Goal: Information Seeking & Learning: Learn about a topic

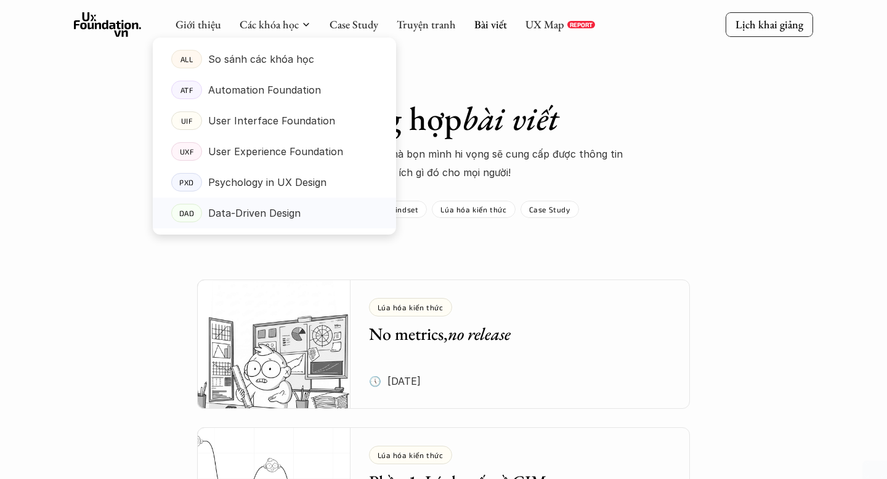
click at [287, 209] on p "Data-Driven Design" at bounding box center [254, 213] width 92 height 18
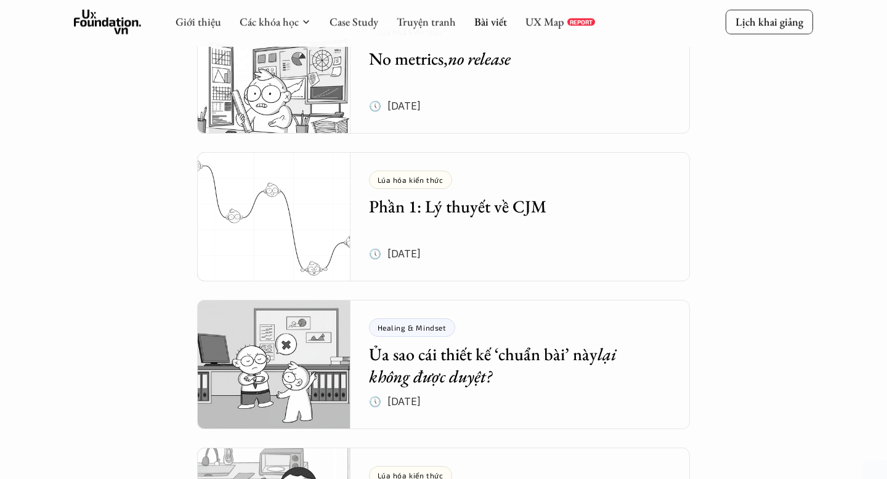
scroll to position [267, 0]
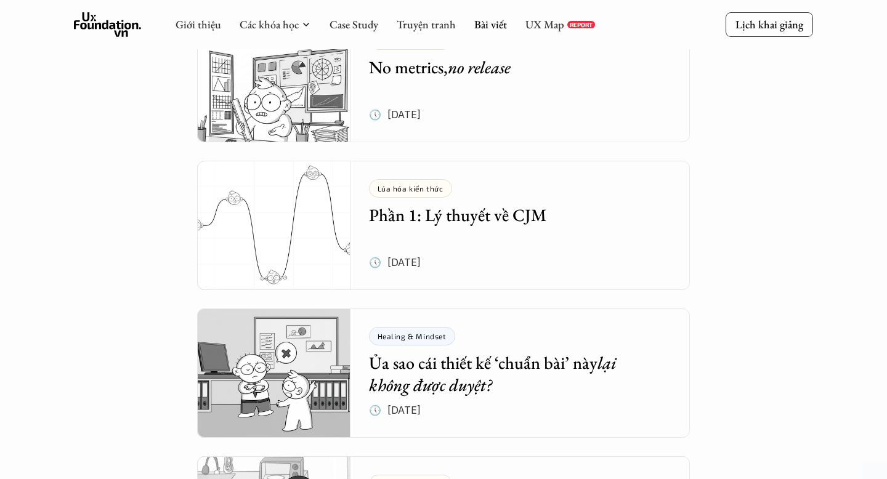
click at [470, 102] on div "Lúa hóa kiến thức No metrics, no release 🕔 28 thg 7, 2025" at bounding box center [529, 77] width 321 height 129
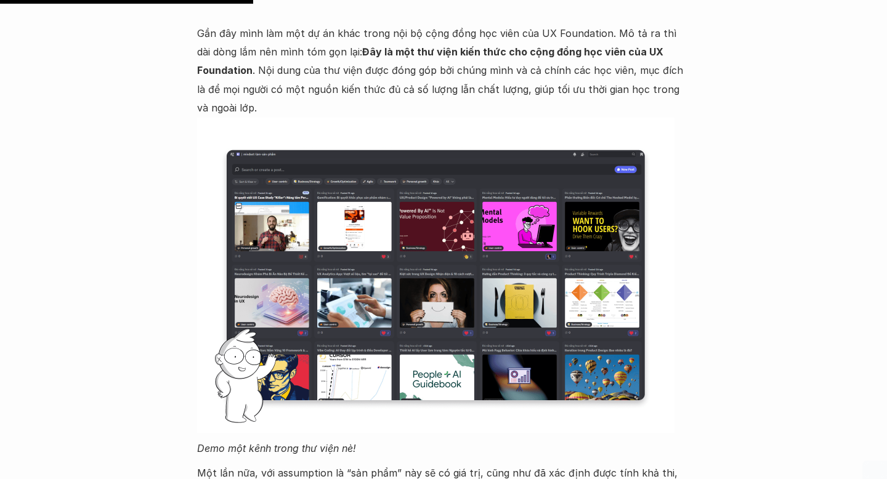
scroll to position [1176, 0]
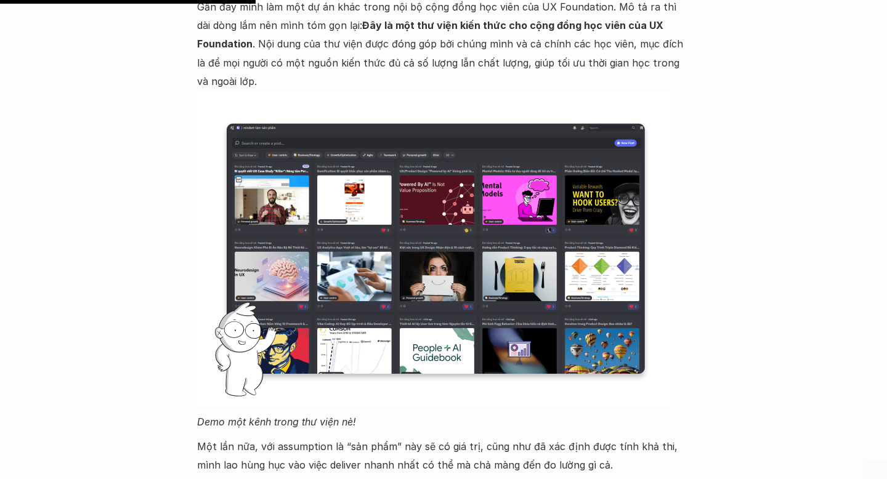
click at [457, 214] on img at bounding box center [435, 248] width 477 height 315
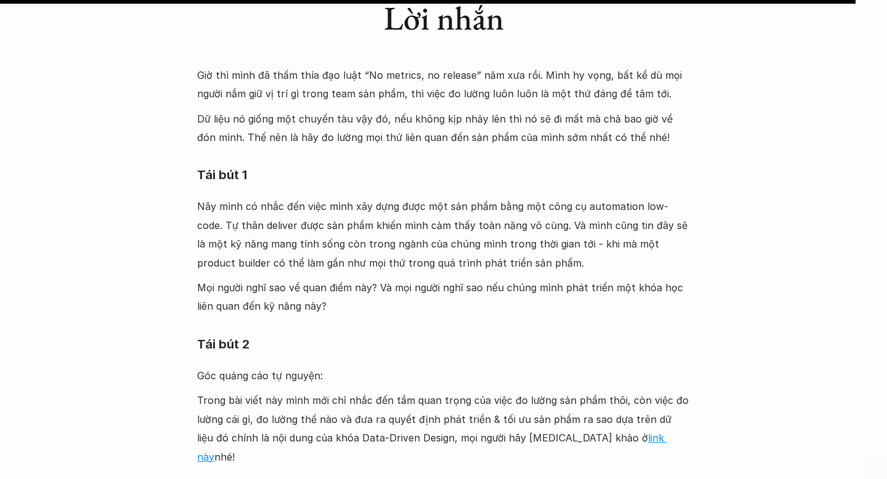
scroll to position [3933, 0]
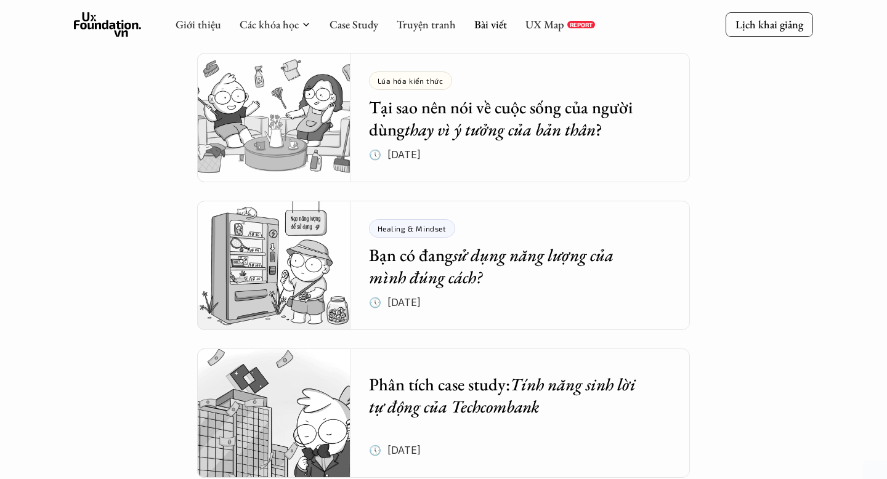
scroll to position [3163, 0]
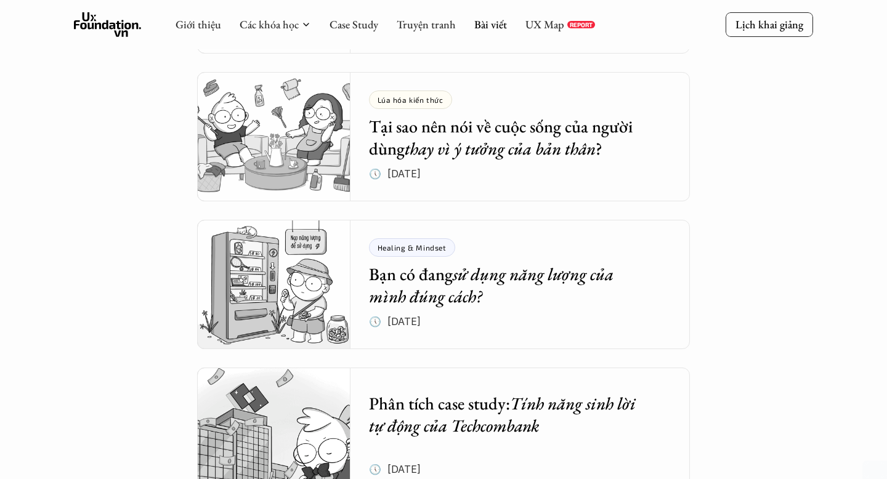
click at [294, 272] on img at bounding box center [273, 284] width 153 height 129
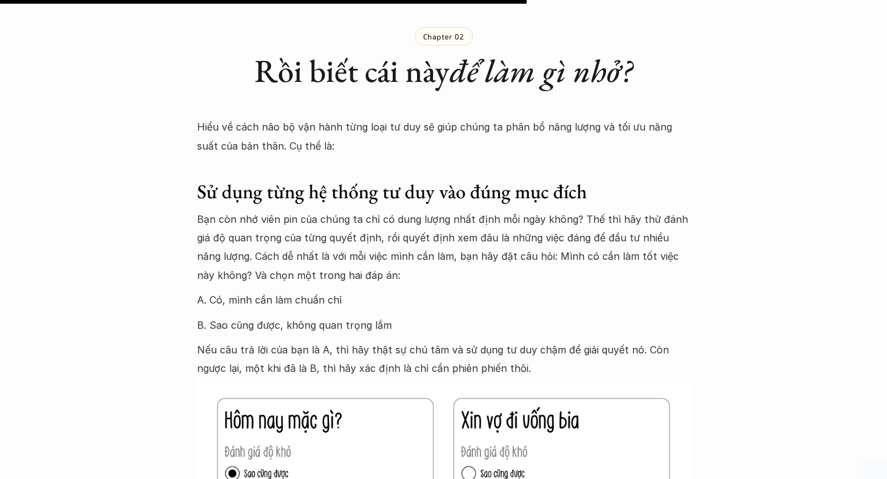
scroll to position [2827, 0]
click at [449, 251] on p "Bạn còn nhớ viên pin của chúng ta chỉ có dung lượng nhất định mỗi ngày không? T…" at bounding box center [443, 248] width 493 height 75
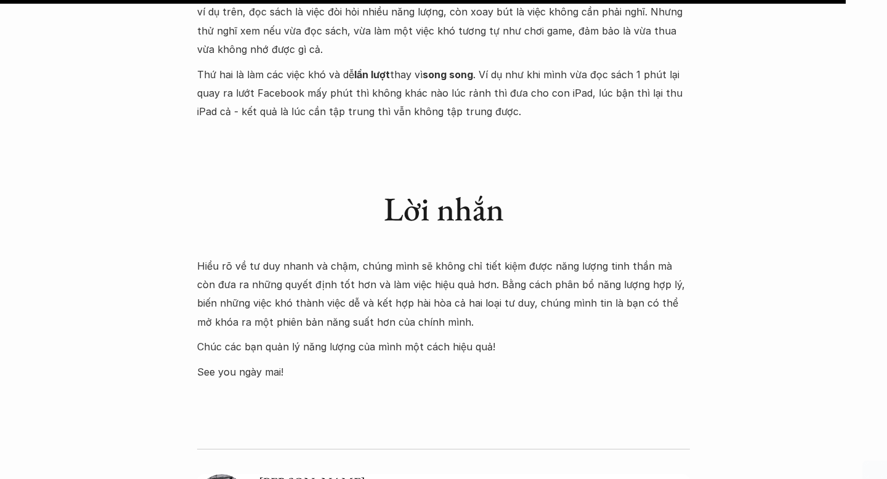
scroll to position [4544, 0]
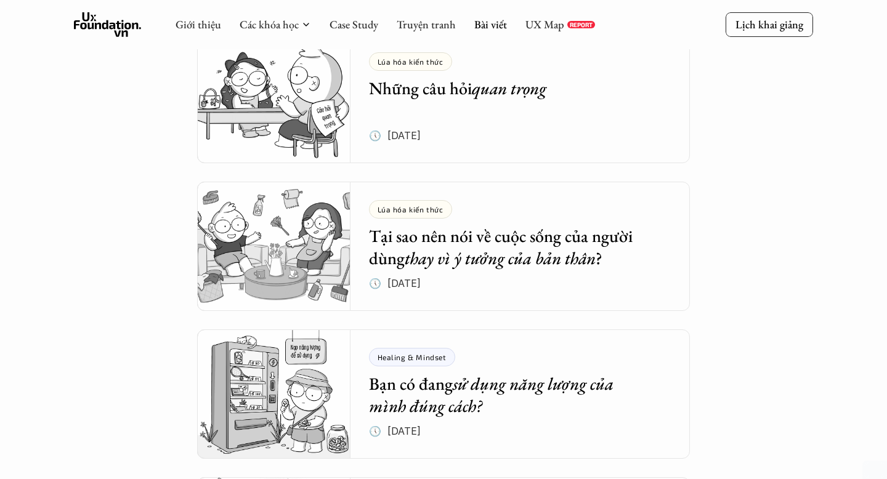
scroll to position [3043, 0]
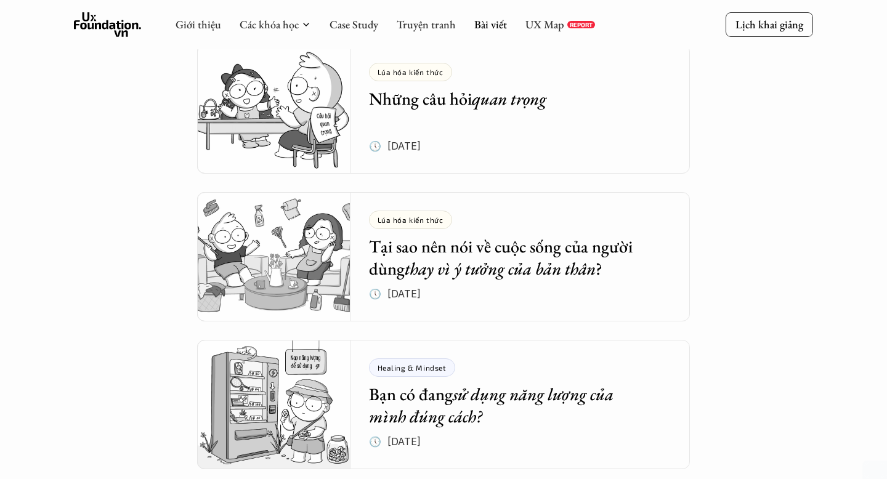
click at [379, 254] on h5 "Tại sao nên nói về cuộc sống của người dùng thay vì ý tưởng của bản thân ?" at bounding box center [511, 257] width 284 height 45
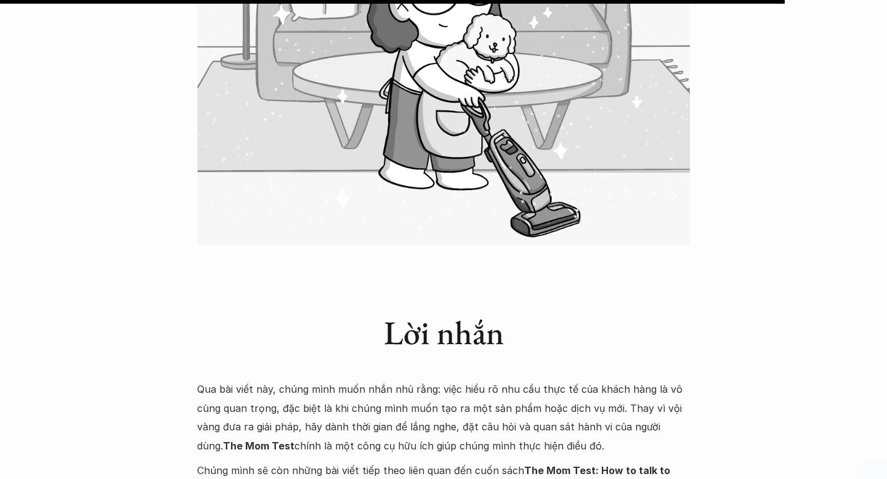
scroll to position [4781, 0]
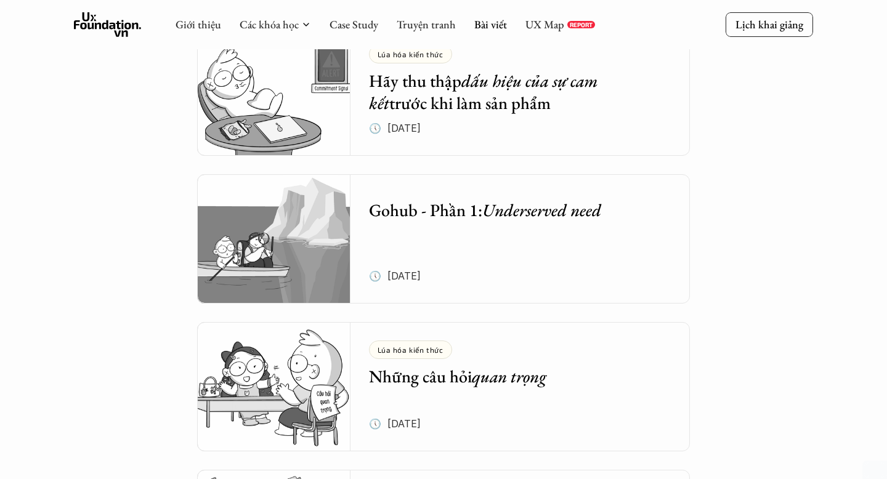
scroll to position [2732, 0]
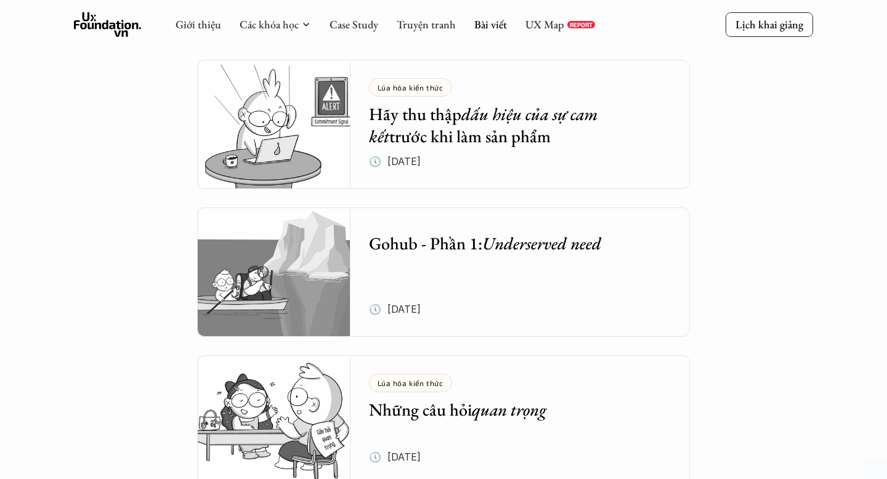
click at [351, 239] on link "Gohub - Phần 1: Underserved need 🕔 30 thg 10, 2024" at bounding box center [443, 271] width 493 height 129
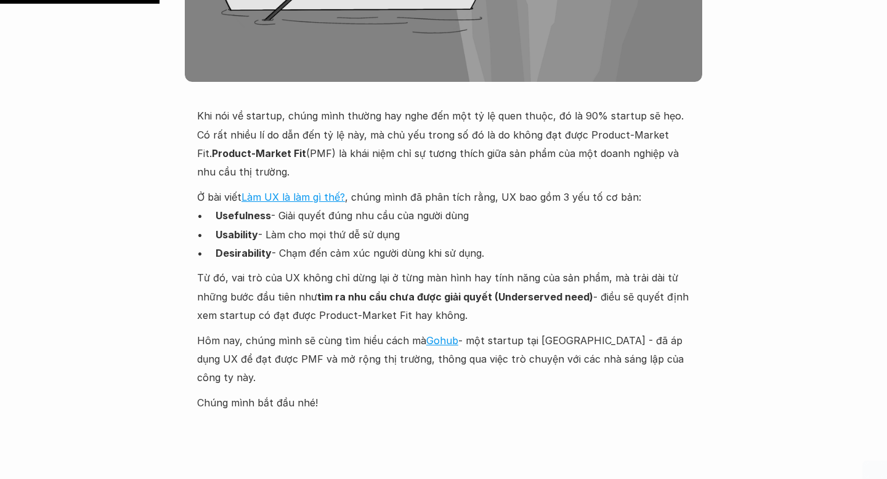
scroll to position [512, 0]
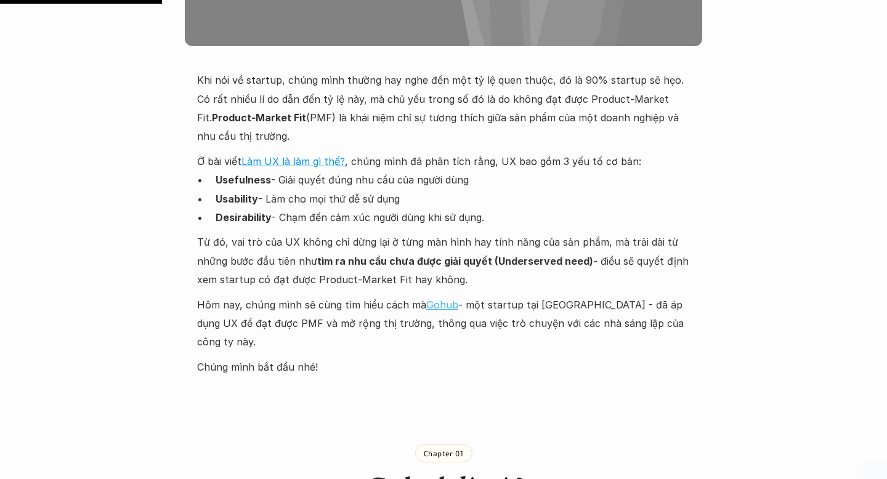
click at [433, 307] on link "Gohub" at bounding box center [442, 305] width 32 height 12
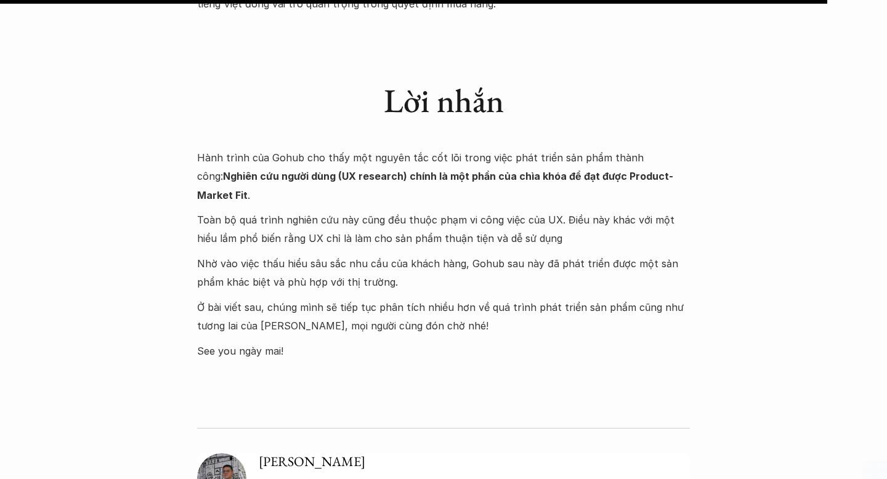
scroll to position [2637, 0]
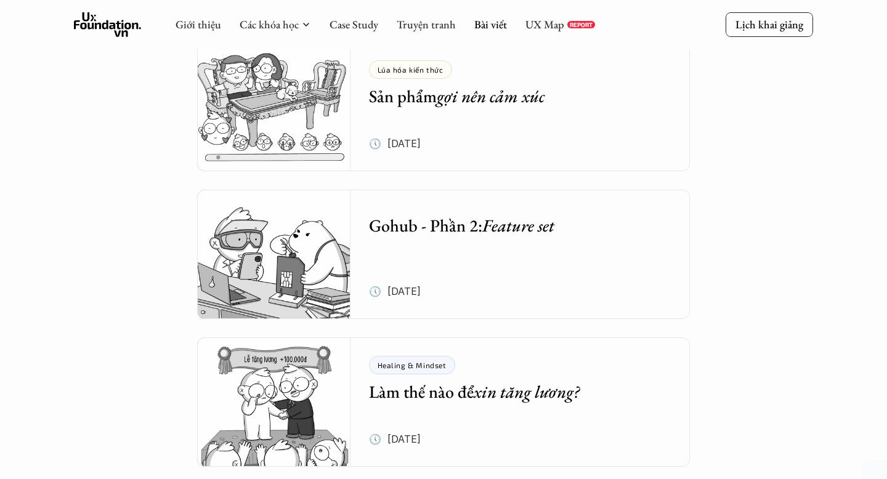
scroll to position [2303, 0]
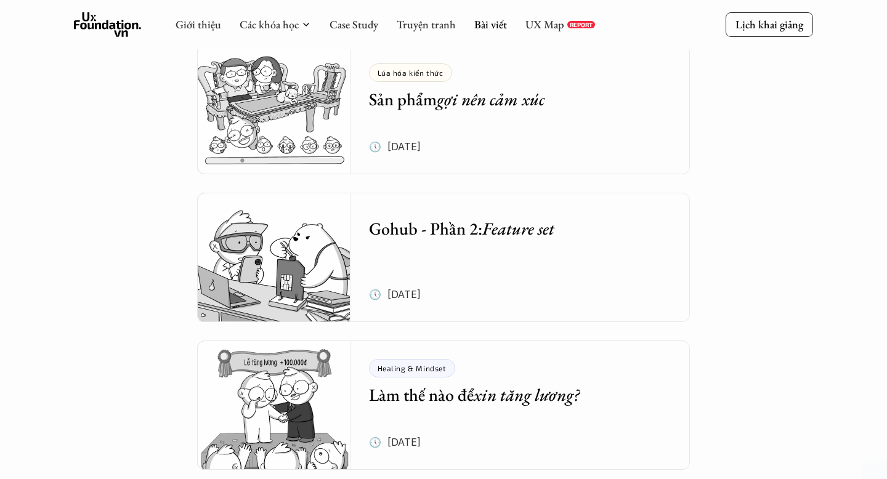
click at [493, 232] on em "Feature set" at bounding box center [518, 228] width 72 height 22
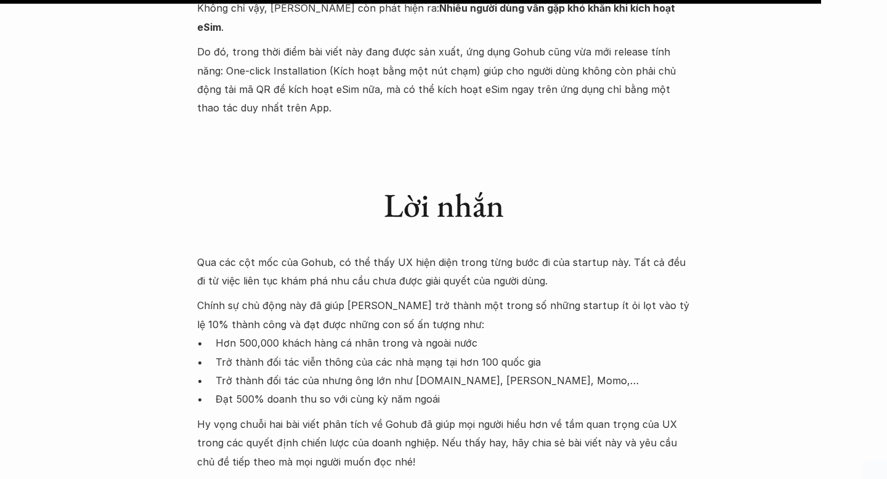
scroll to position [3598, 0]
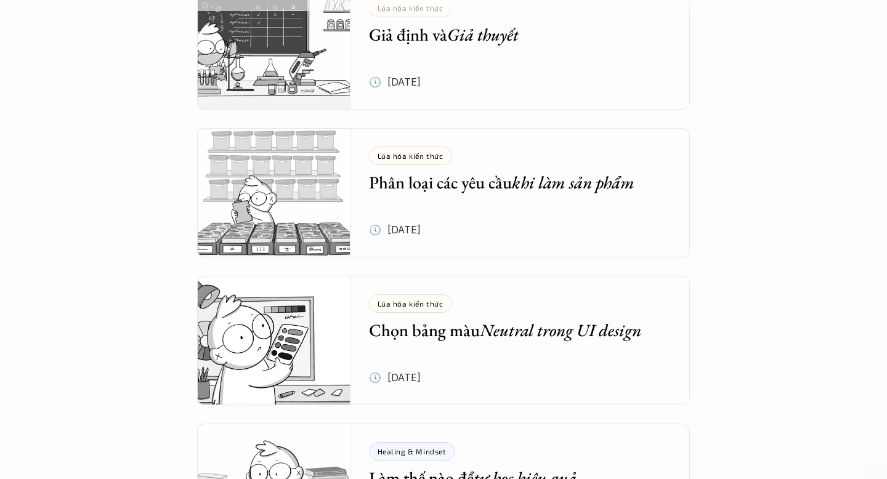
scroll to position [1479, 0]
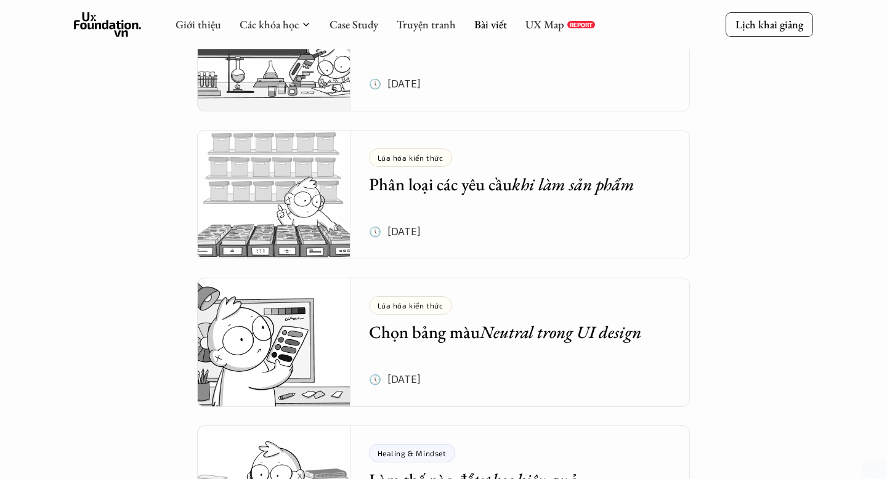
click at [494, 221] on div "Lúa hóa kiến thức Phân loại các yêu cầu khi làm sản phẩm 🕔 12 thg 3, 2025" at bounding box center [529, 194] width 321 height 129
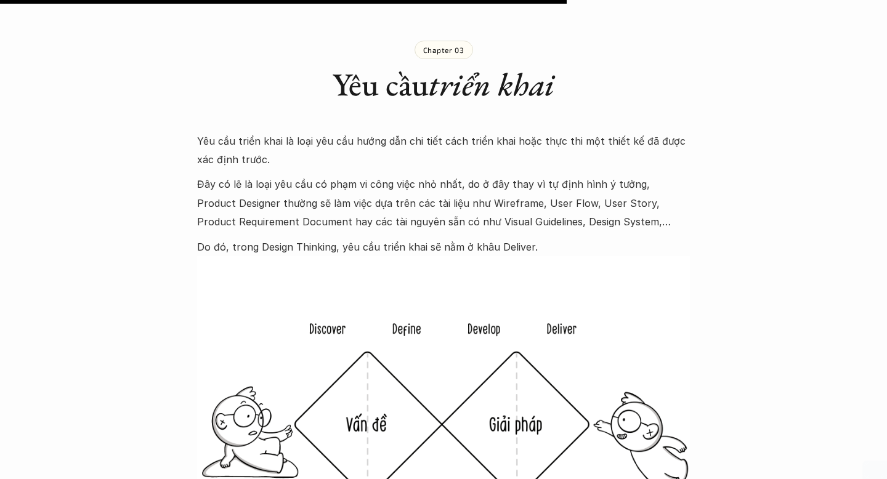
scroll to position [3294, 0]
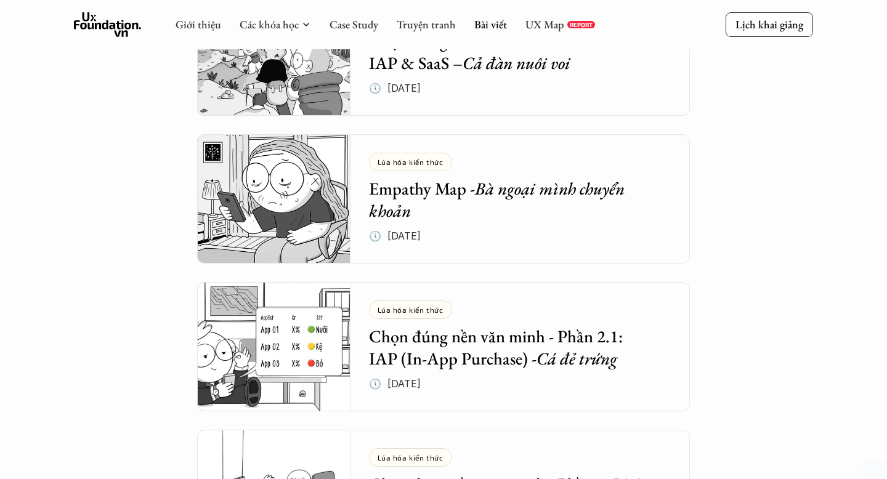
scroll to position [883, 0]
click at [525, 241] on div "Lúa hóa kiến thức Empathy Map - Bà ngoại mình chuyển khoản 🕔 10 thg 5, 2025" at bounding box center [529, 199] width 321 height 129
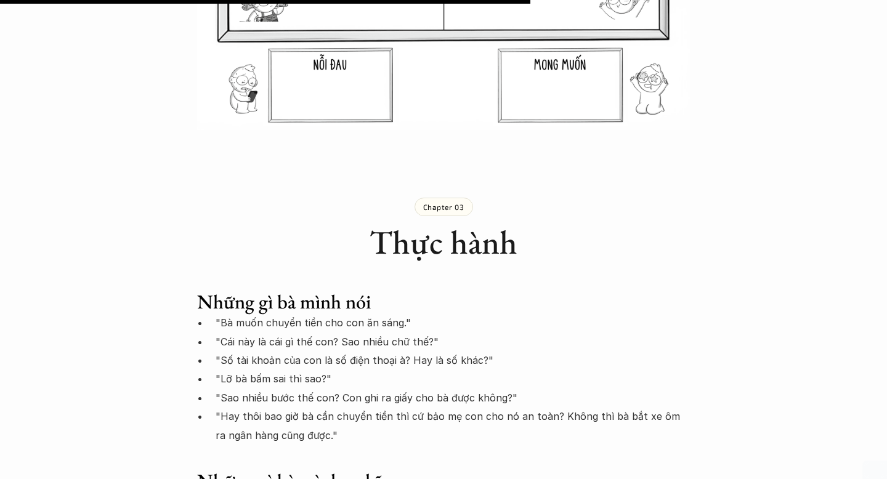
scroll to position [2764, 0]
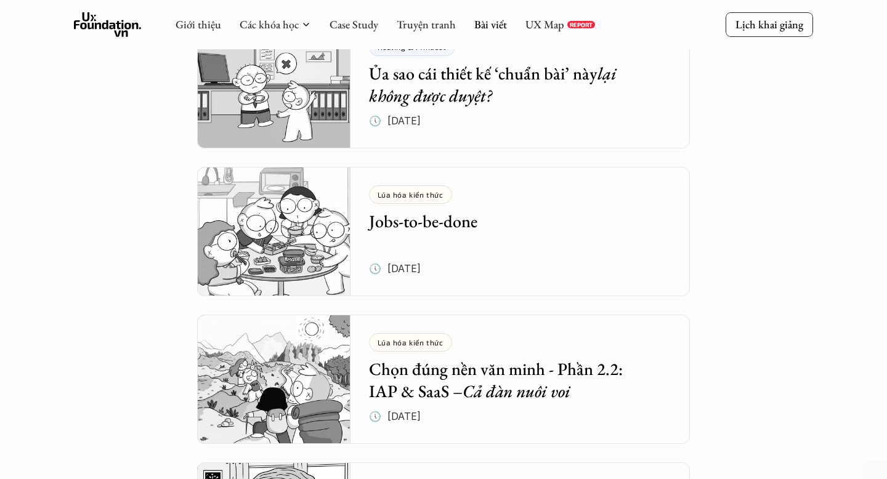
scroll to position [536, 0]
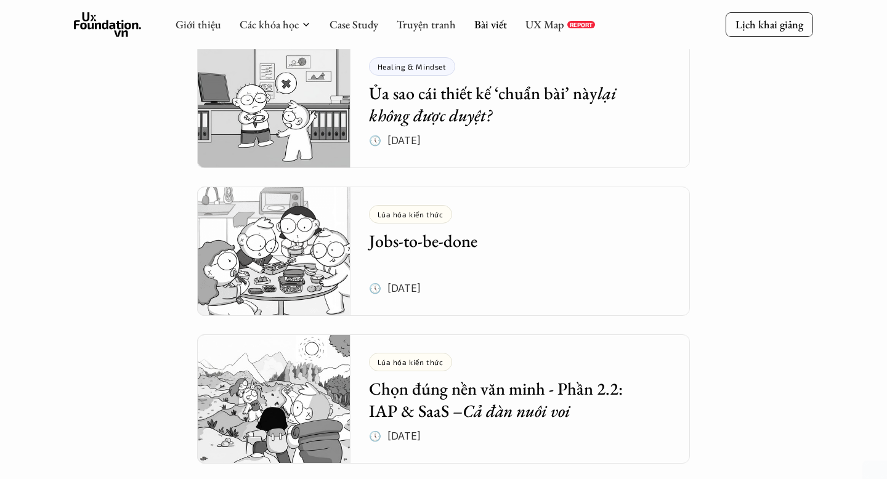
click at [562, 252] on div "Lúa hóa kiến thức Jobs-to-be-done 🕔 28 thg 5, 2025" at bounding box center [529, 251] width 321 height 129
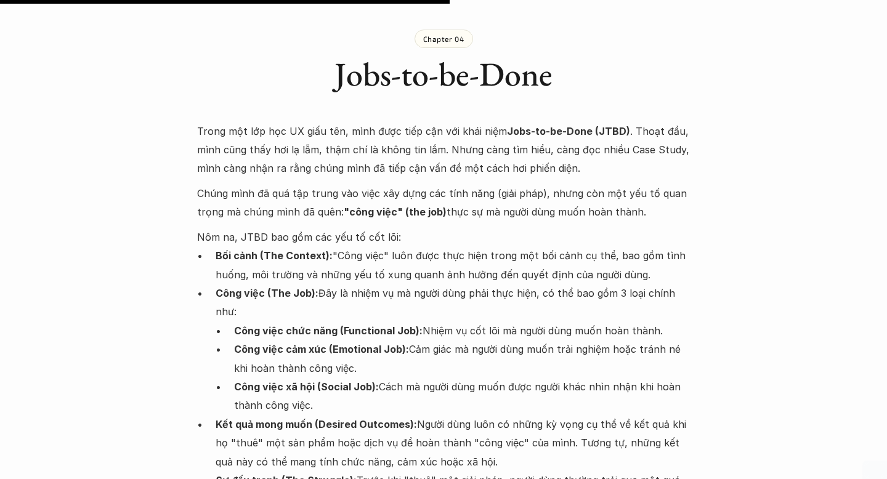
scroll to position [2082, 0]
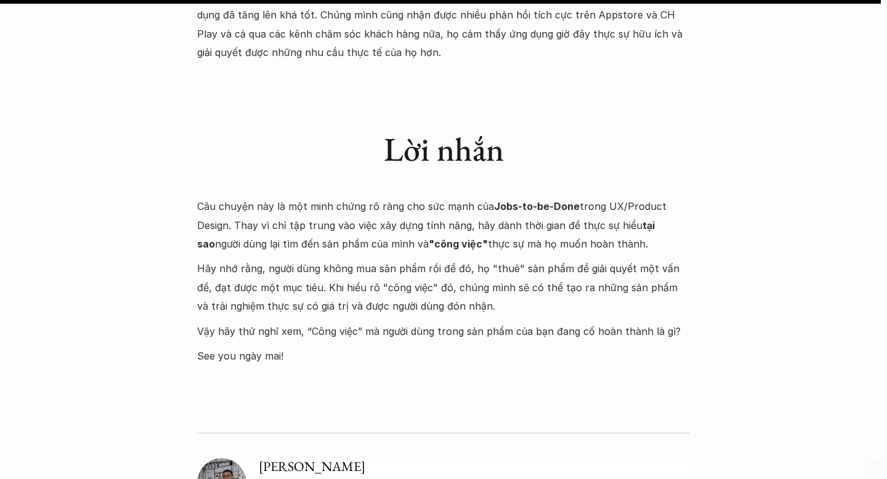
scroll to position [4053, 0]
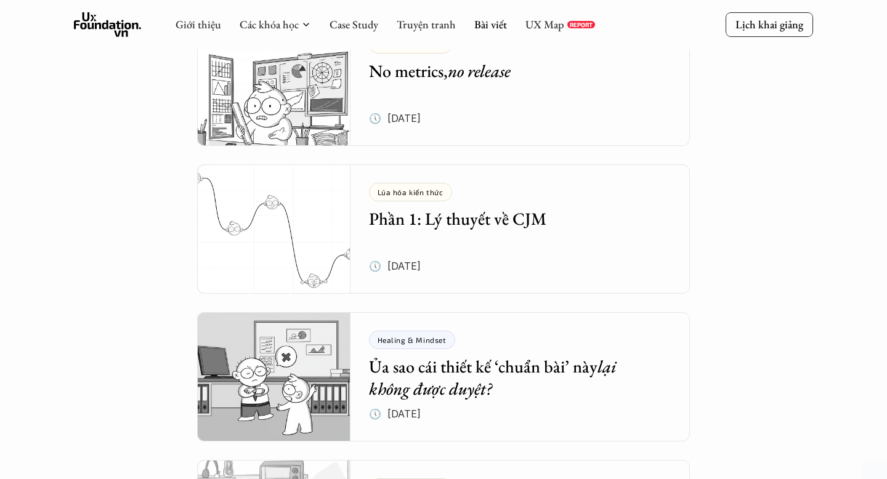
scroll to position [244, 0]
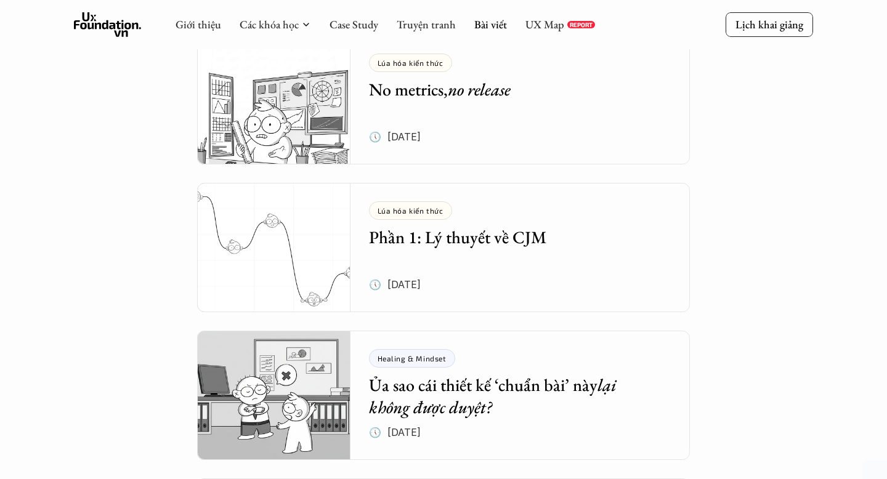
click at [318, 259] on img at bounding box center [273, 247] width 153 height 129
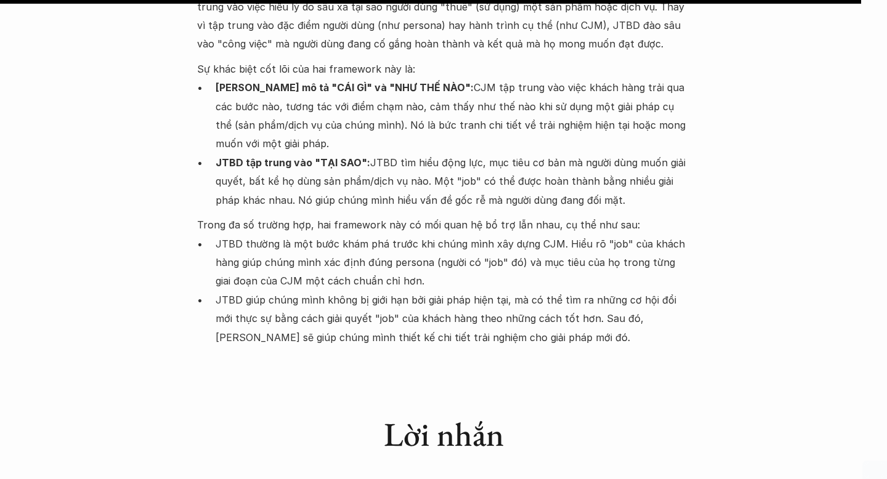
scroll to position [9186, 0]
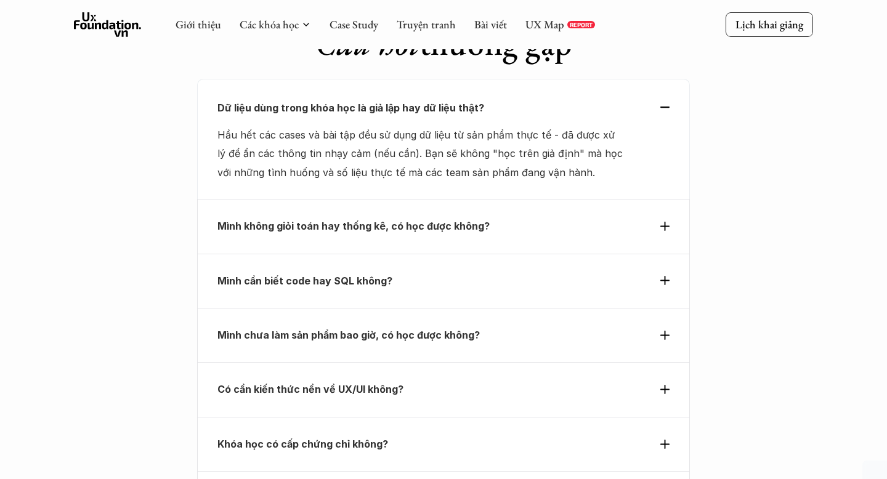
scroll to position [4155, 0]
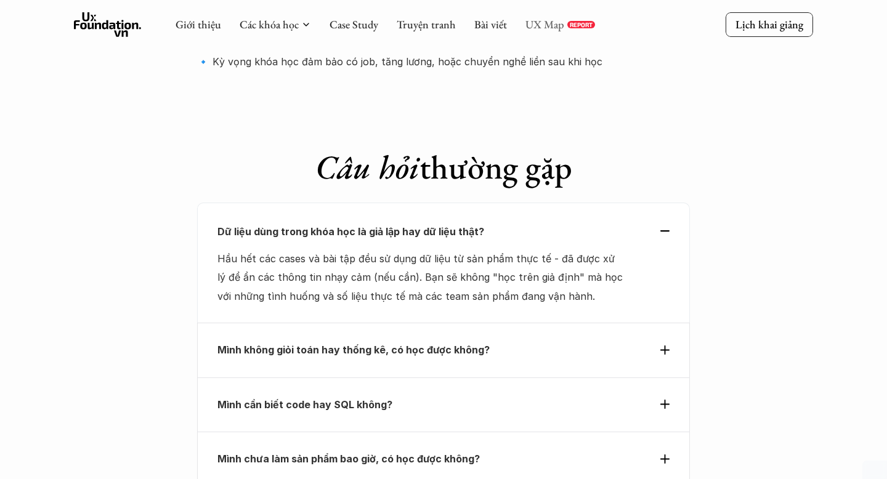
click at [542, 25] on link "UX Map" at bounding box center [544, 24] width 39 height 14
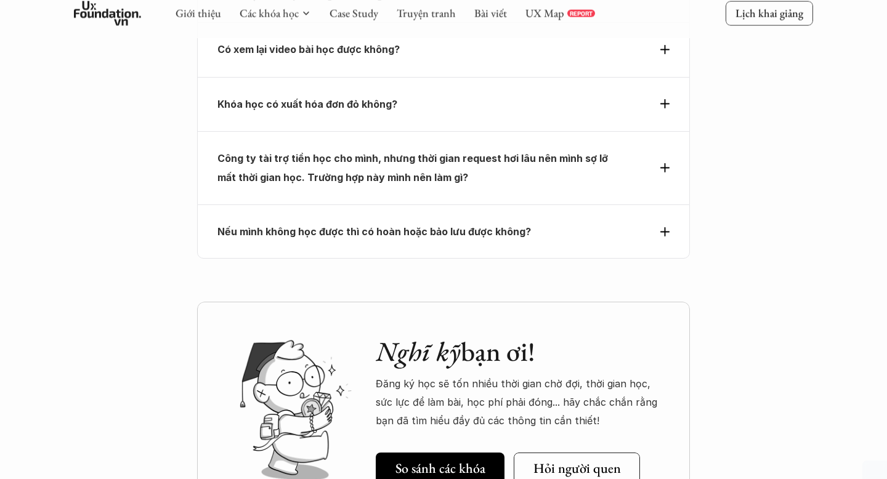
scroll to position [4707, 0]
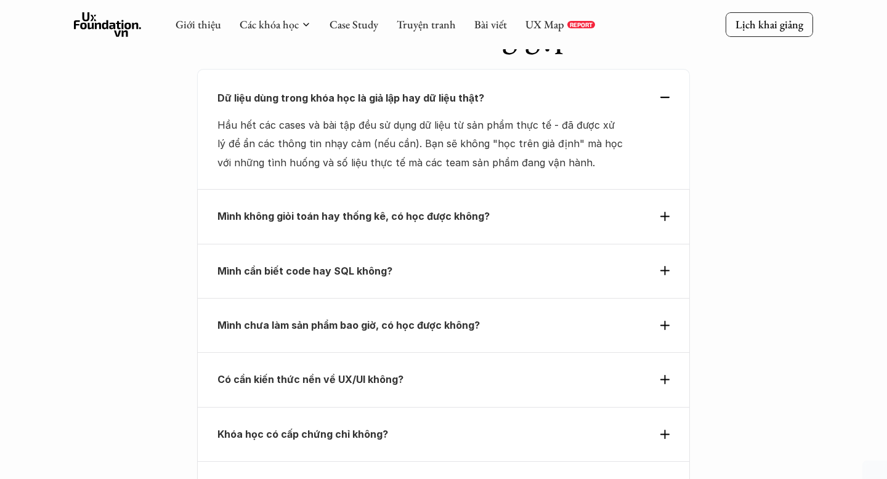
scroll to position [4234, 0]
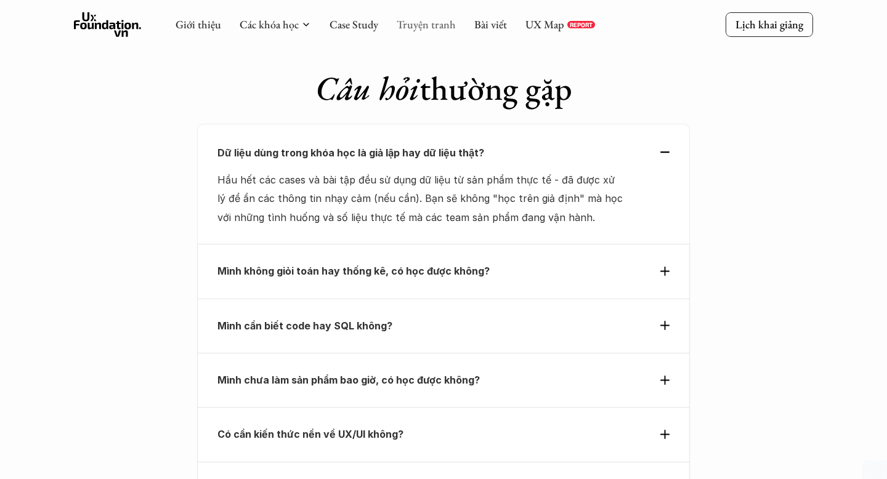
click at [411, 23] on link "Truyện tranh" at bounding box center [425, 24] width 59 height 14
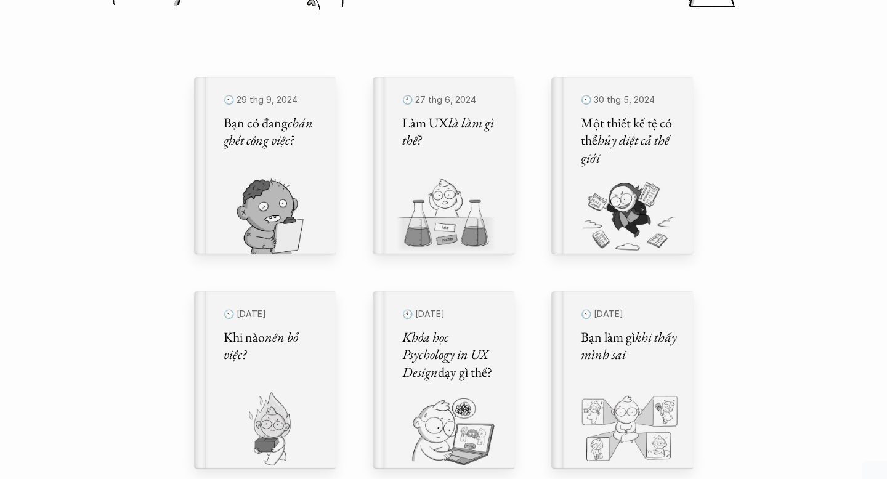
scroll to position [375, 0]
click at [284, 187] on img at bounding box center [253, 217] width 129 height 79
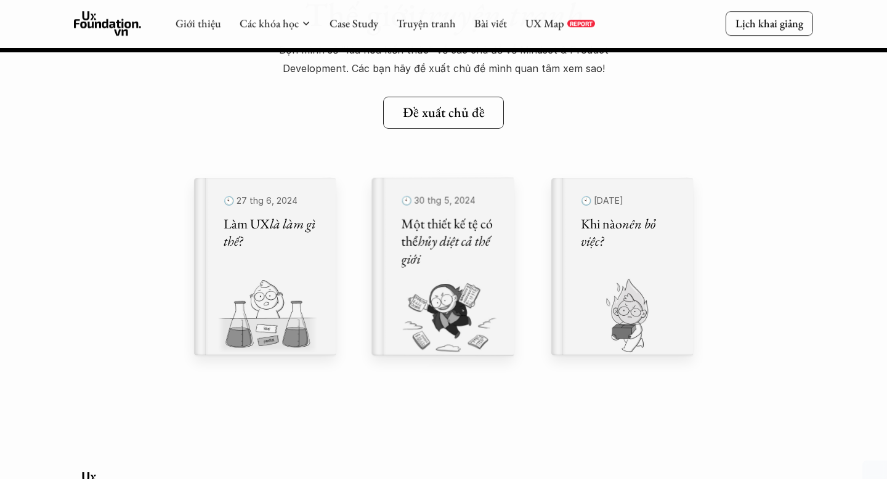
scroll to position [16320, 0]
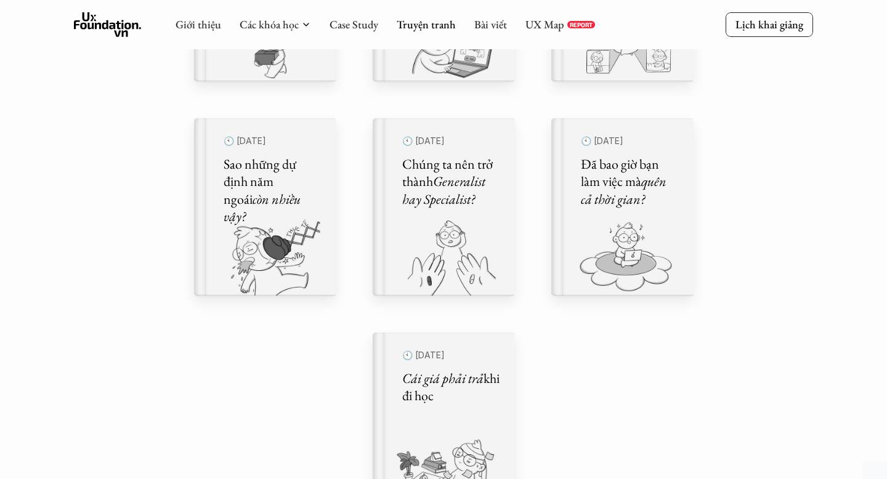
scroll to position [739, 0]
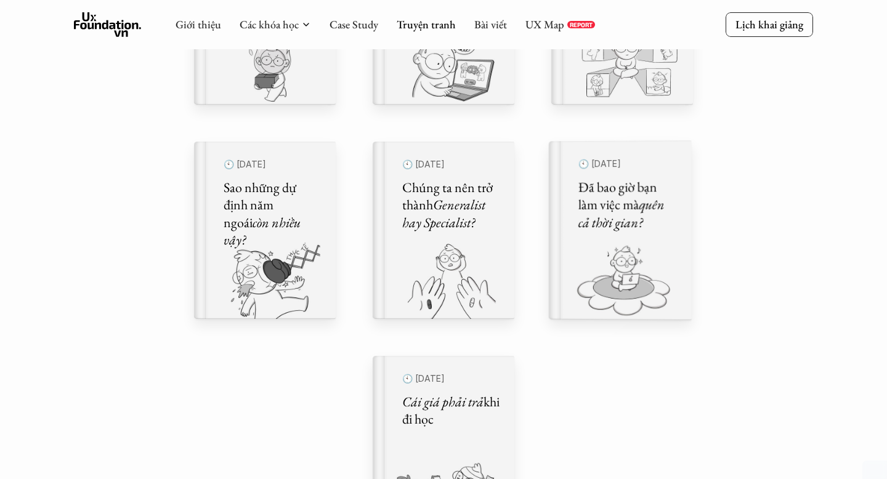
click at [583, 201] on h5 "Đã bao giờ bạn làm việc mà quên cả thời gian?" at bounding box center [627, 206] width 98 height 54
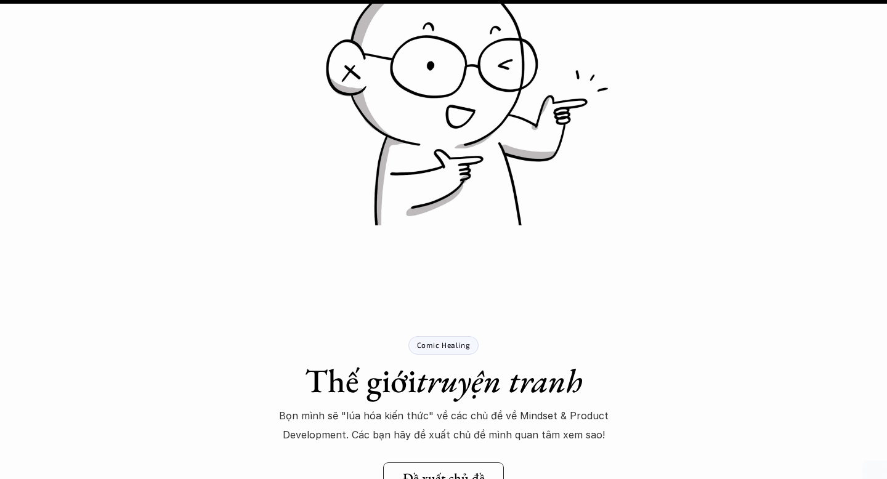
scroll to position [20932, 0]
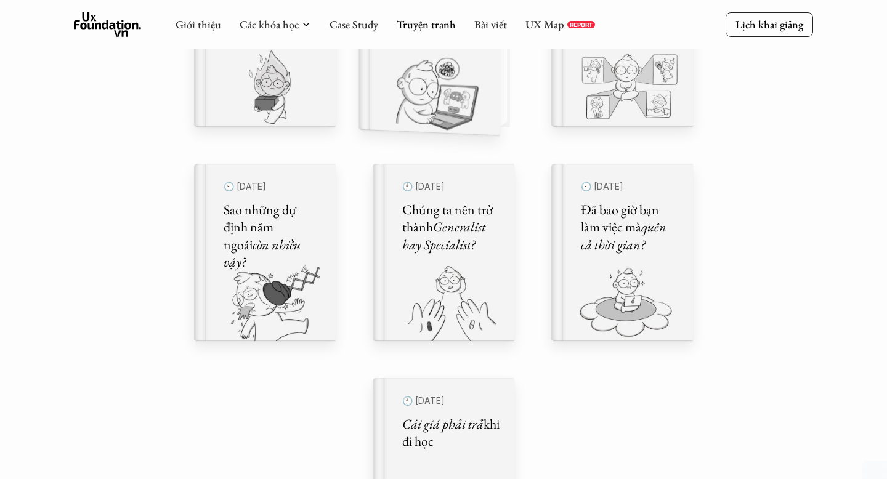
scroll to position [702, 0]
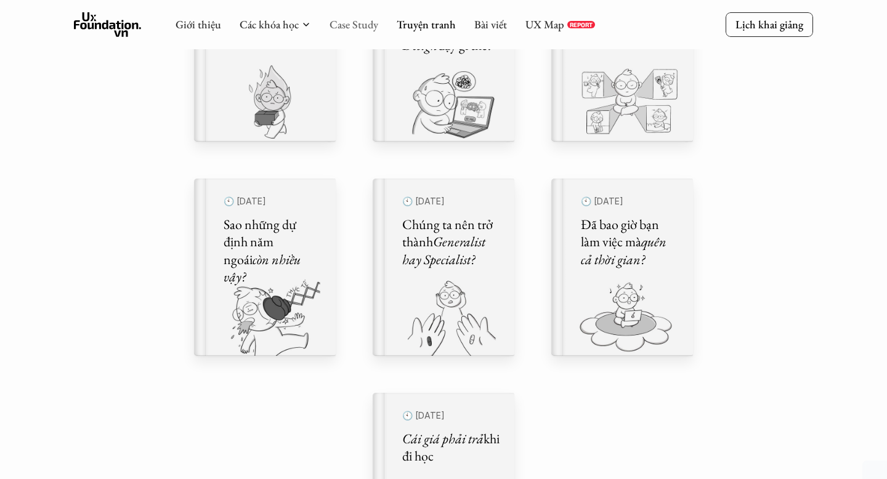
click at [337, 30] on link "Case Study" at bounding box center [353, 24] width 49 height 14
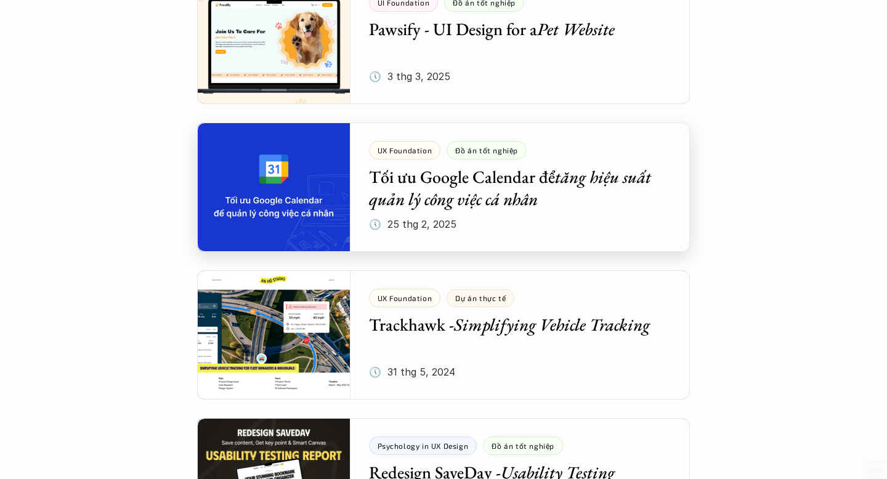
scroll to position [1352, 0]
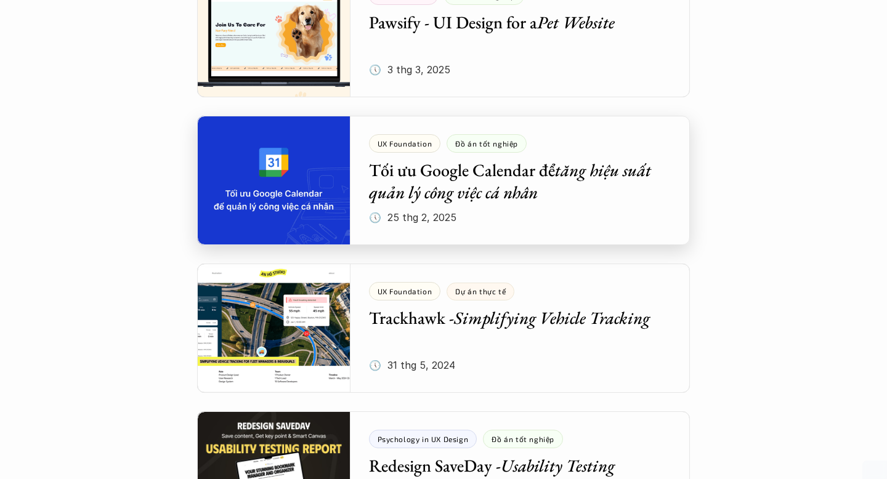
click at [472, 206] on div at bounding box center [443, 180] width 493 height 129
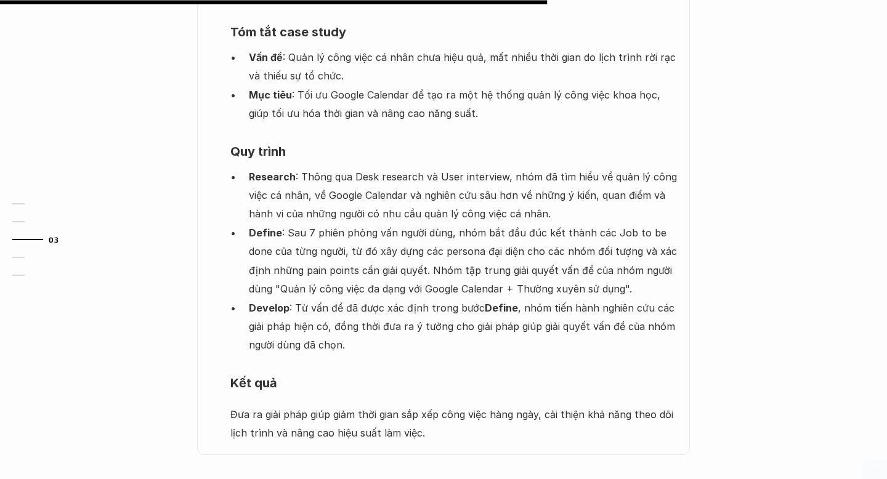
scroll to position [930, 0]
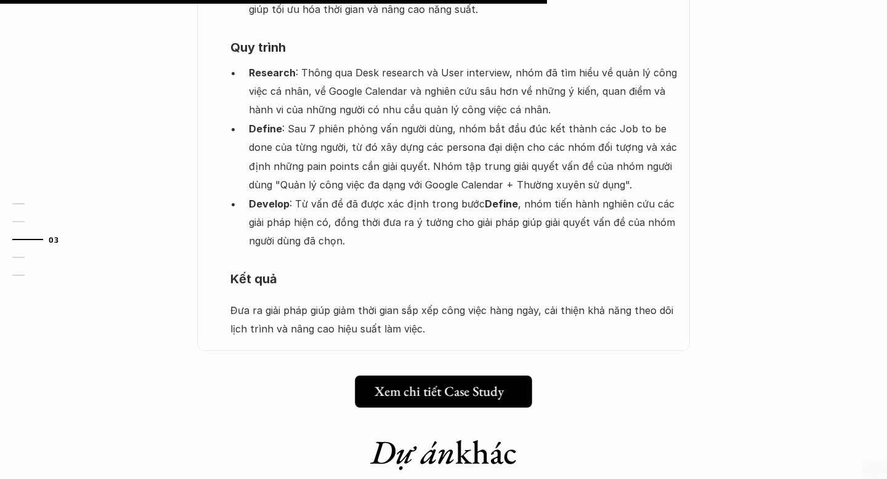
click at [467, 383] on h5 "Xem chi tiết Case Study" at bounding box center [438, 391] width 129 height 16
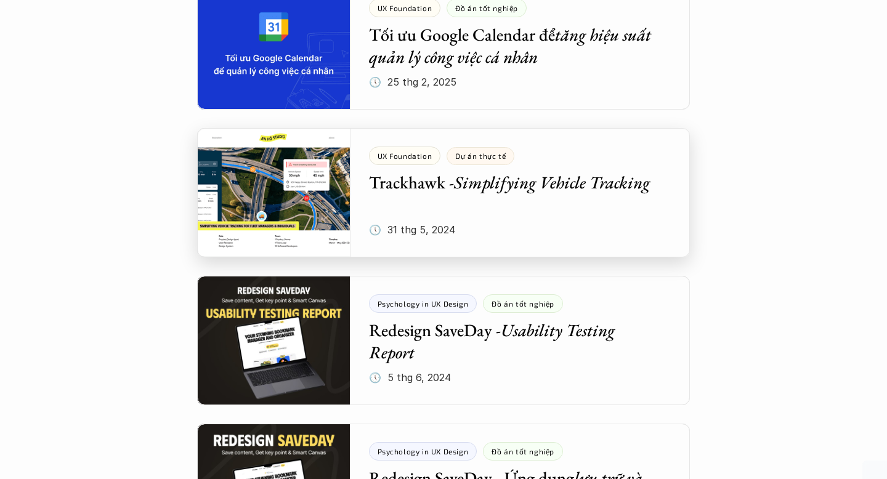
scroll to position [1488, 0]
click at [496, 238] on div at bounding box center [443, 191] width 493 height 129
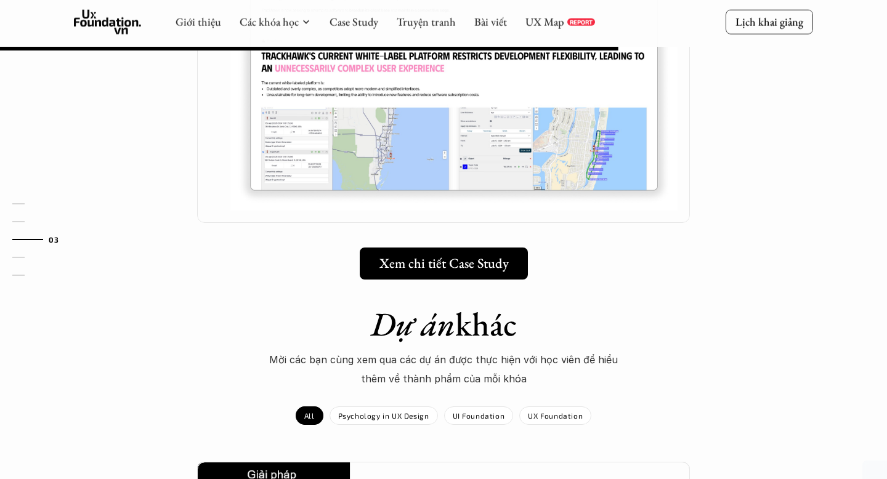
scroll to position [1074, 0]
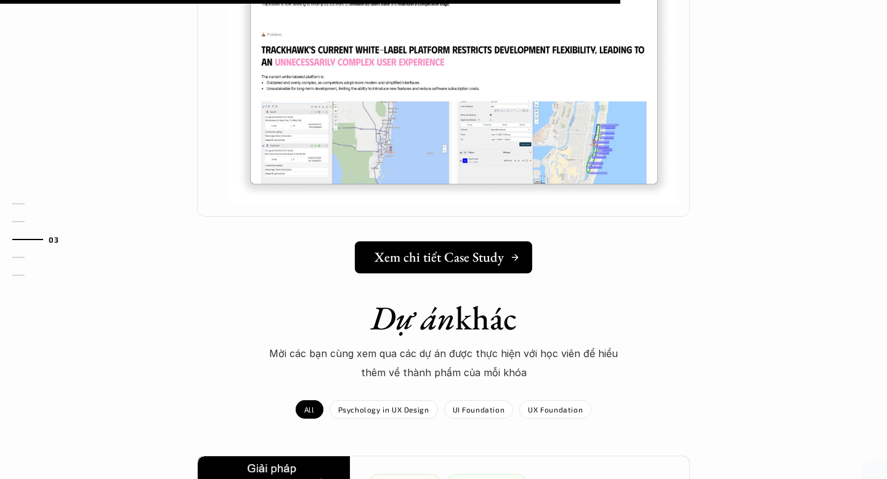
click at [470, 267] on link "Xem chi tiết Case Study" at bounding box center [443, 257] width 177 height 32
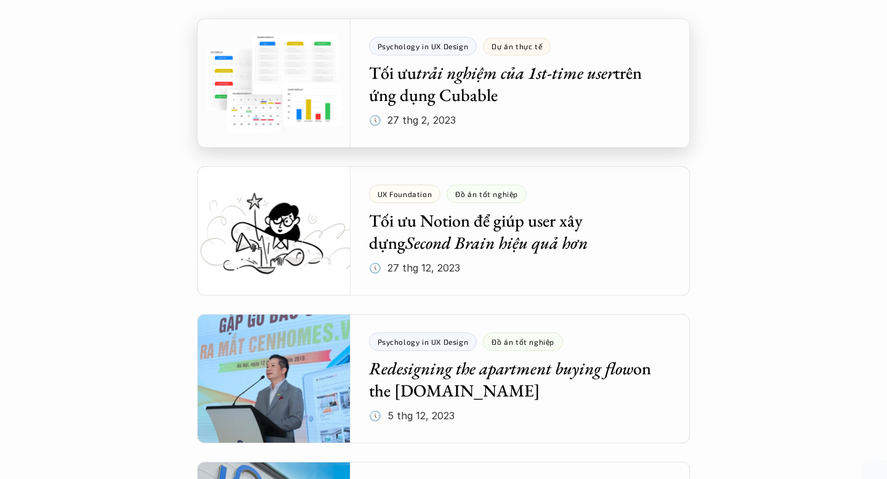
scroll to position [2934, 0]
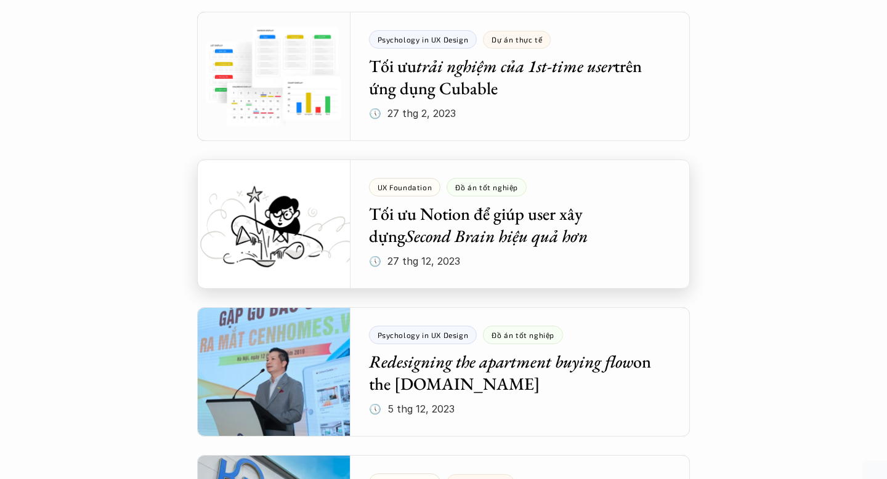
click at [528, 243] on div at bounding box center [443, 223] width 493 height 129
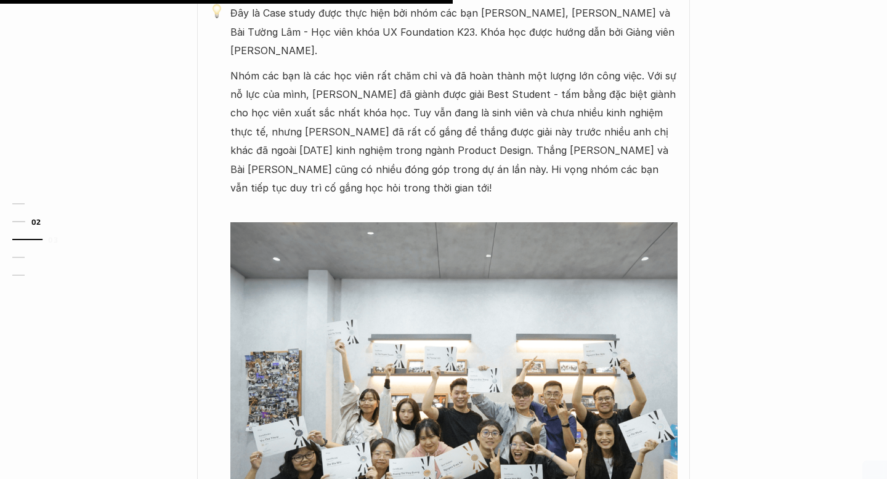
scroll to position [975, 0]
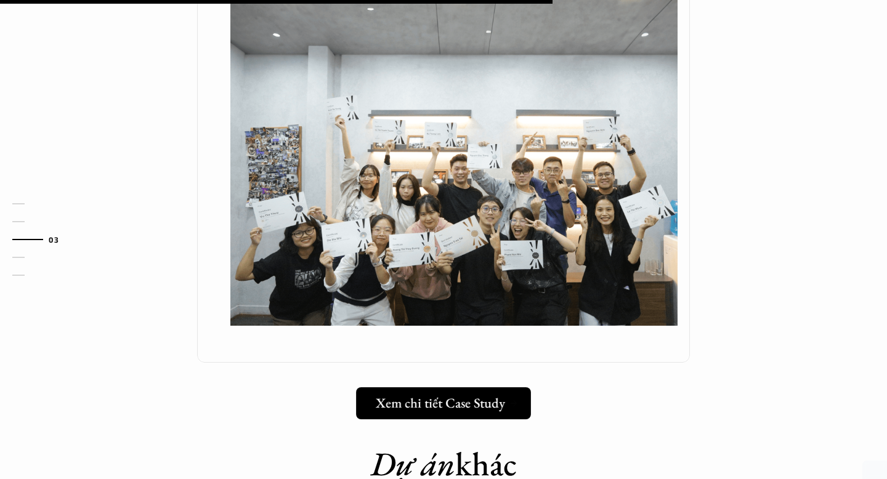
click at [482, 398] on link "Xem chi tiết Case Study" at bounding box center [443, 403] width 175 height 32
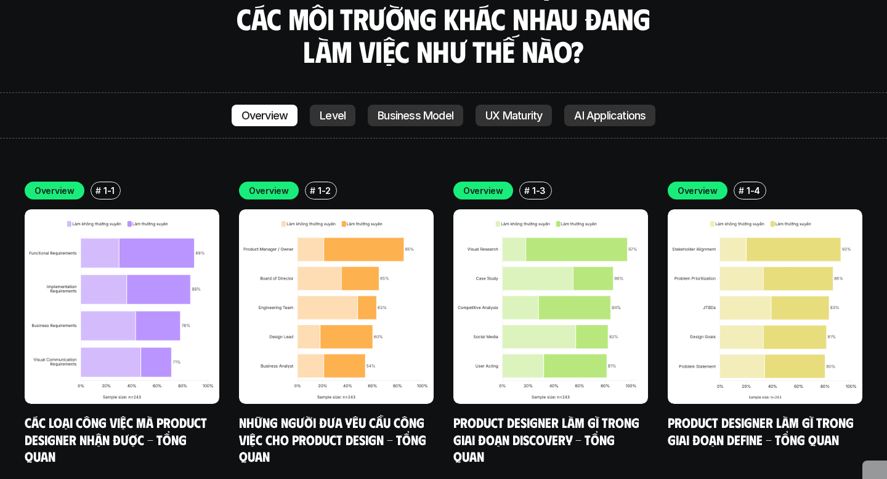
scroll to position [4234, 0]
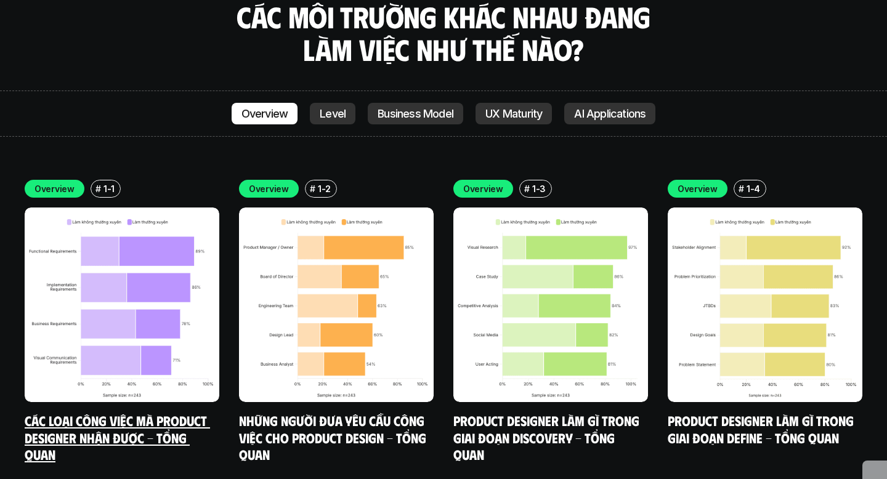
click at [142, 234] on img at bounding box center [122, 304] width 195 height 195
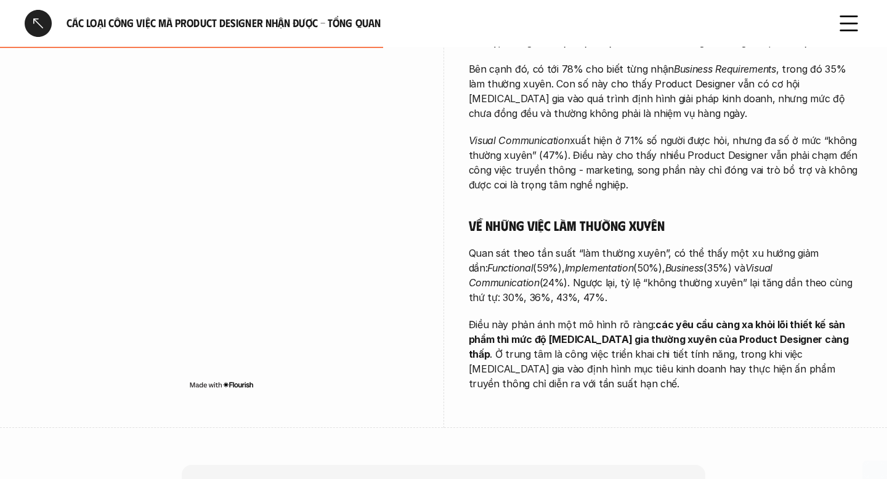
scroll to position [499, 0]
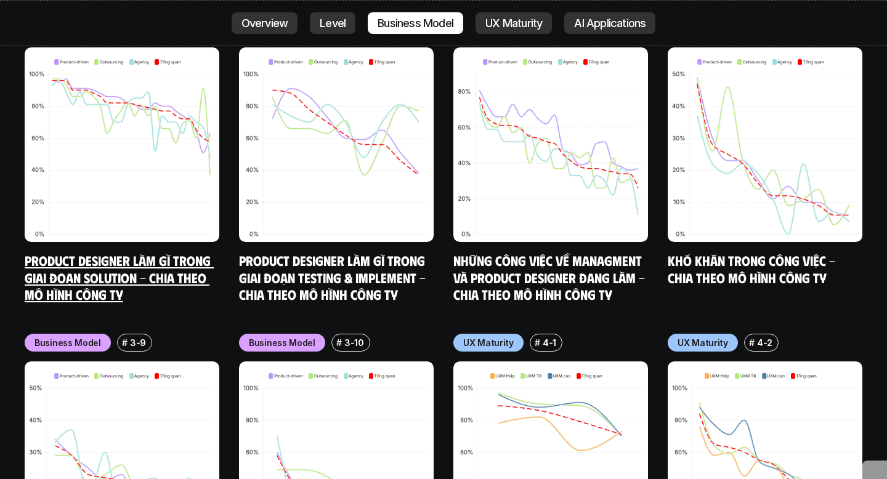
scroll to position [6441, 0]
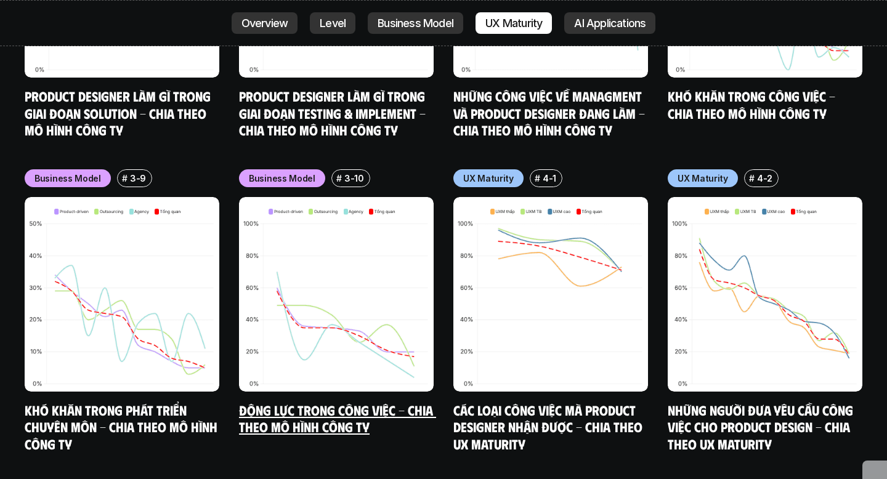
click at [320, 324] on img at bounding box center [336, 294] width 195 height 195
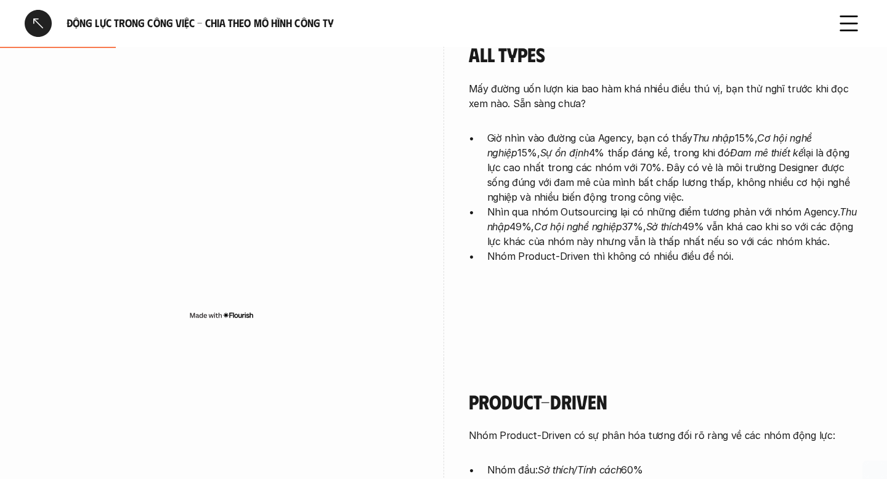
scroll to position [231, 0]
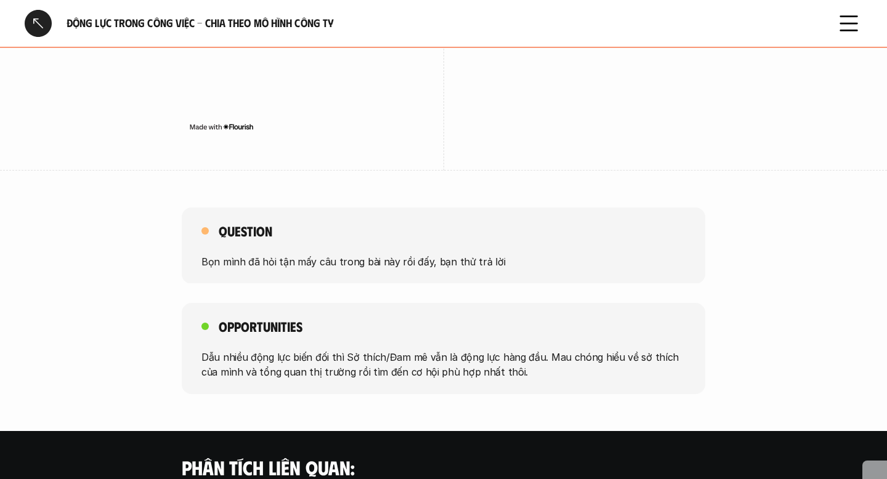
scroll to position [2164, 0]
